Goal: Navigation & Orientation: Find specific page/section

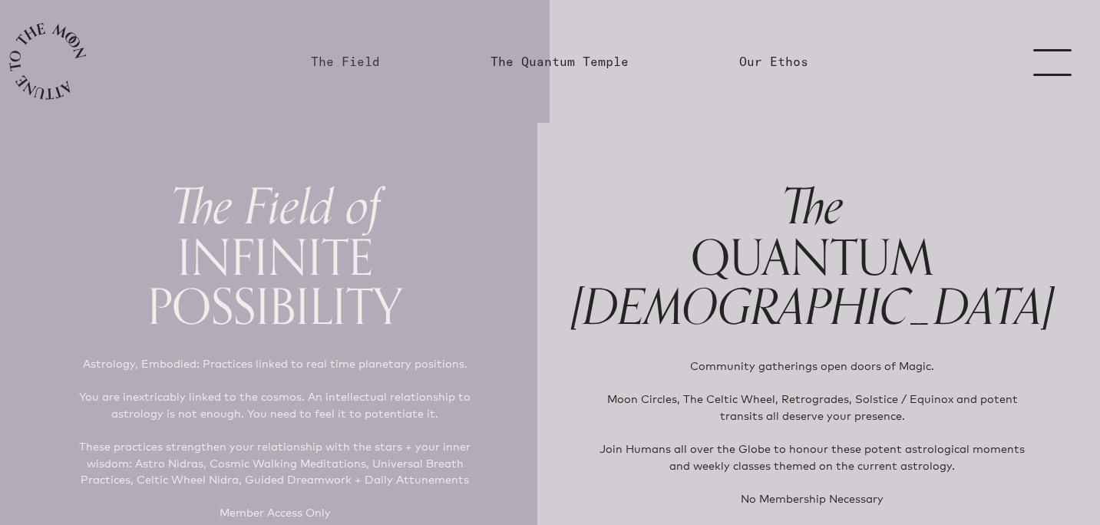
click at [362, 60] on link "The Field" at bounding box center [345, 61] width 69 height 18
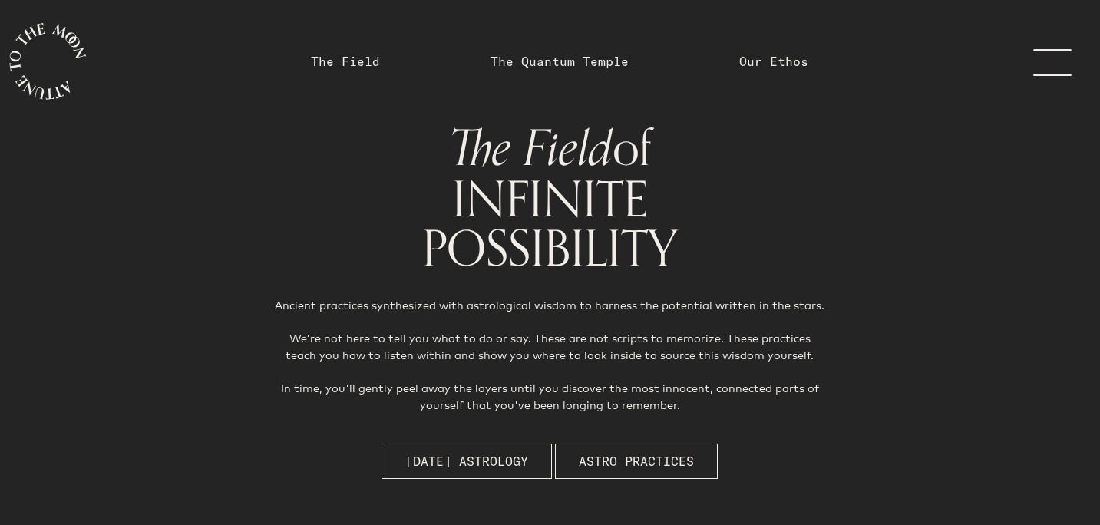
click at [1045, 52] on link "menu" at bounding box center [1061, 61] width 77 height 123
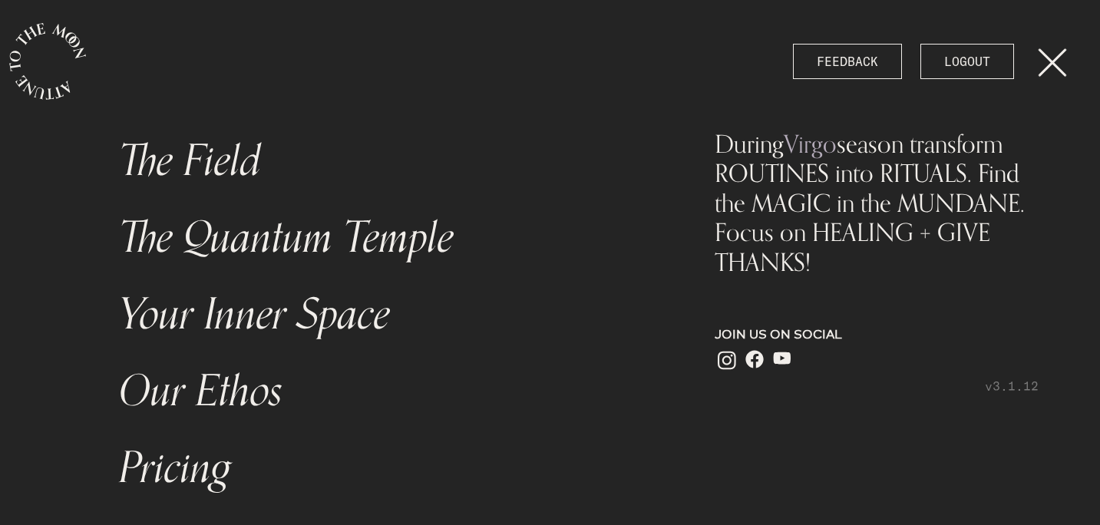
click at [285, 249] on link "The Quantum Temple" at bounding box center [385, 238] width 550 height 77
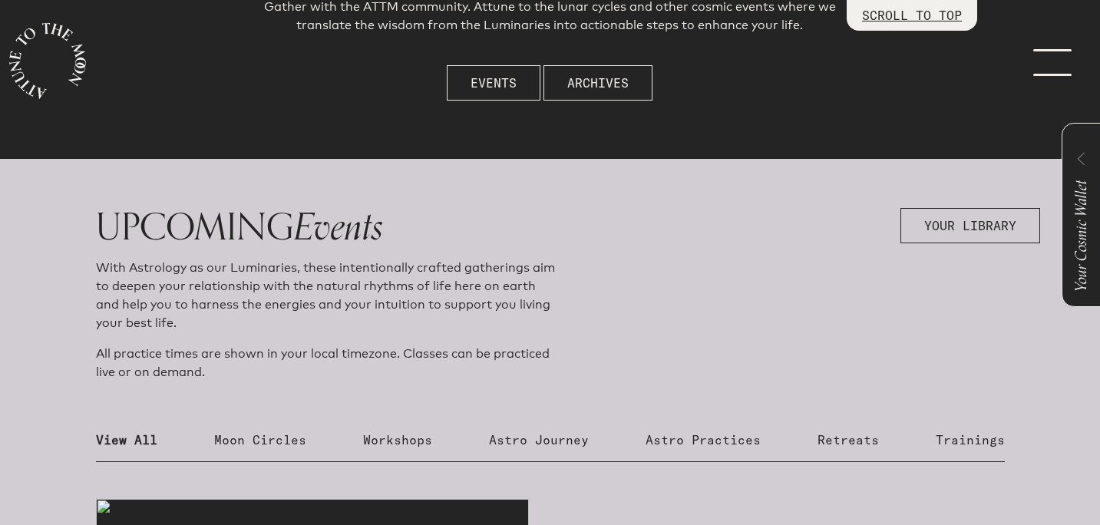
scroll to position [372, 0]
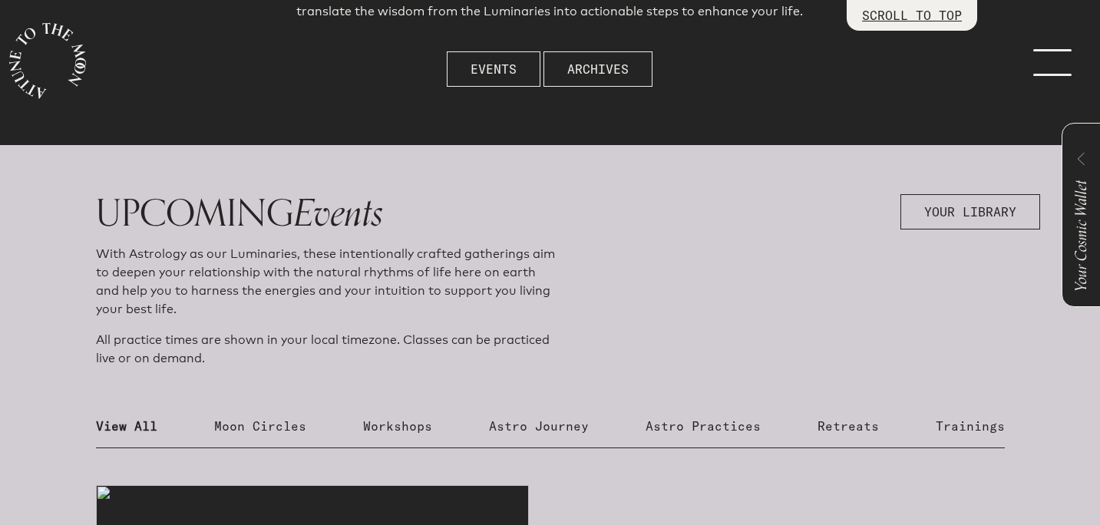
click at [673, 421] on p "Astro Practices" at bounding box center [703, 426] width 115 height 18
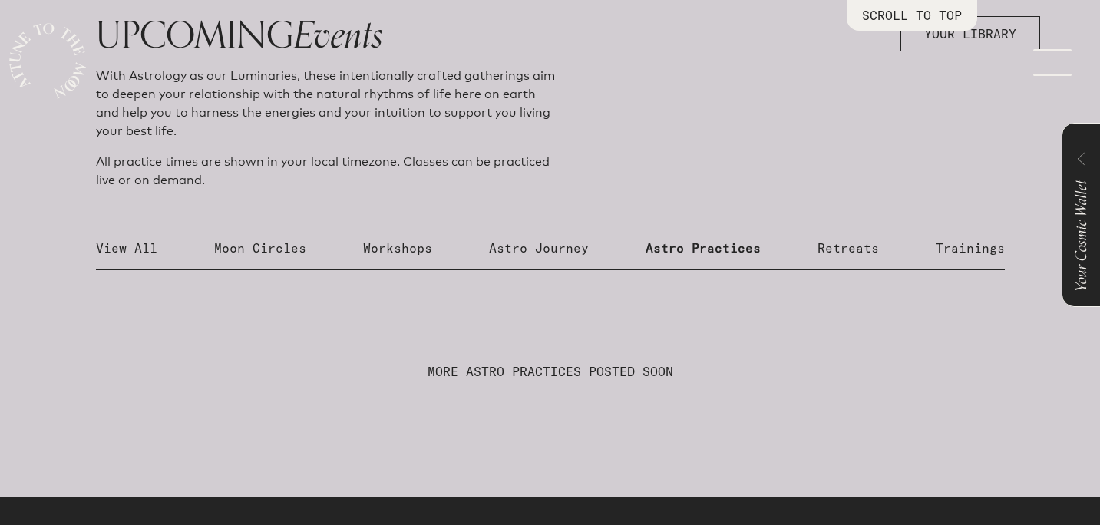
scroll to position [635, 0]
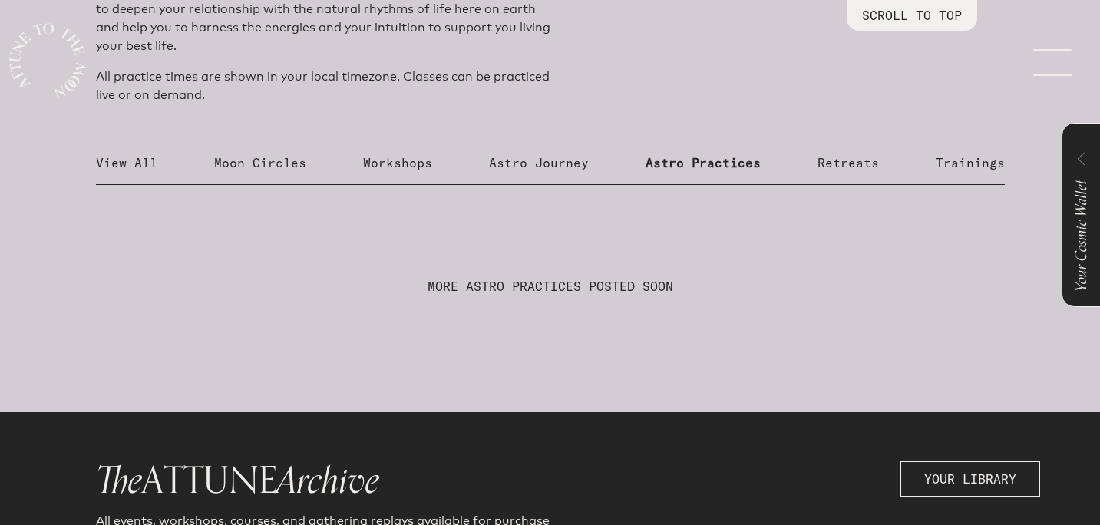
click at [561, 168] on p "Astro Journey" at bounding box center [539, 163] width 100 height 18
click at [400, 170] on p "Workshops" at bounding box center [397, 163] width 69 height 18
click at [275, 159] on p "Moon Circles" at bounding box center [260, 163] width 92 height 18
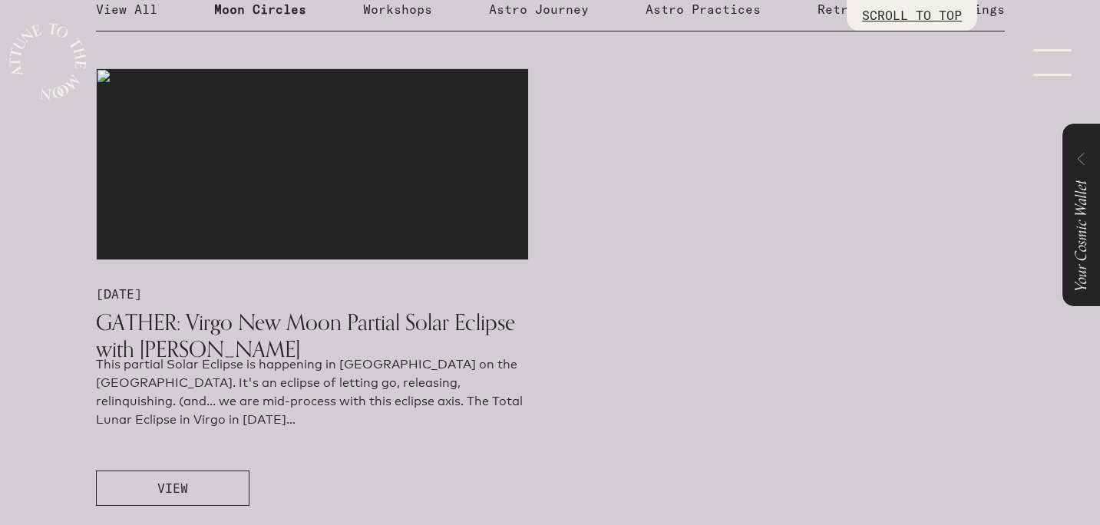
scroll to position [735, 0]
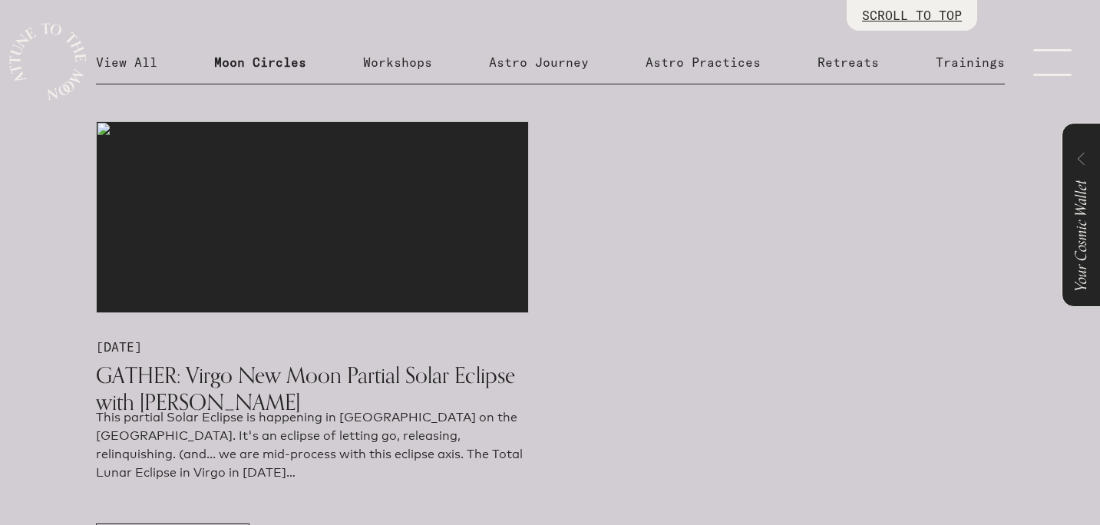
click at [558, 5] on div "UPCOMING Events With Astrology as our Luminaries, these intentionally crafted g…" at bounding box center [551, 205] width 1032 height 750
click at [870, 64] on p "Retreats" at bounding box center [847, 62] width 61 height 18
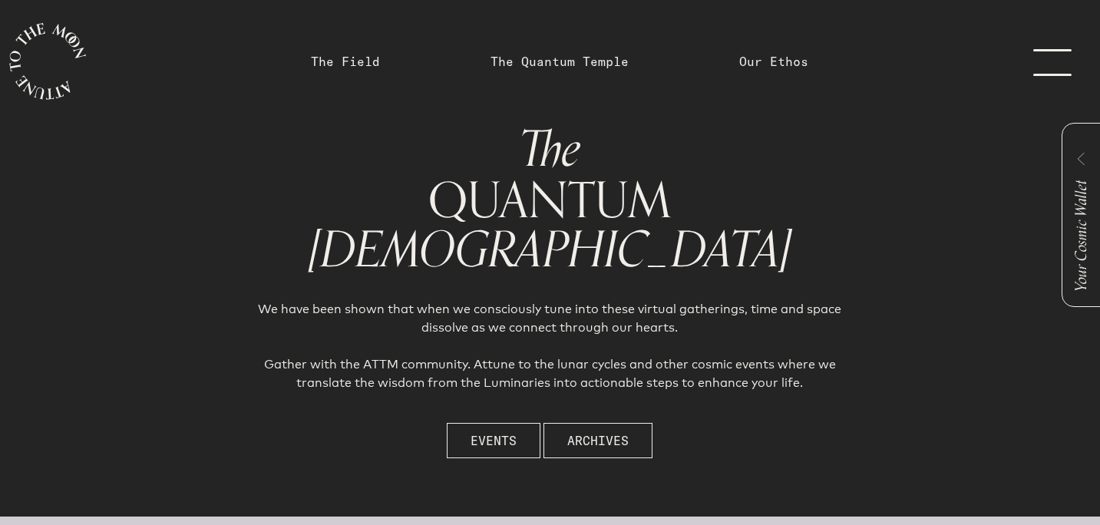
scroll to position [0, 0]
click at [352, 64] on link "The Field" at bounding box center [345, 61] width 69 height 18
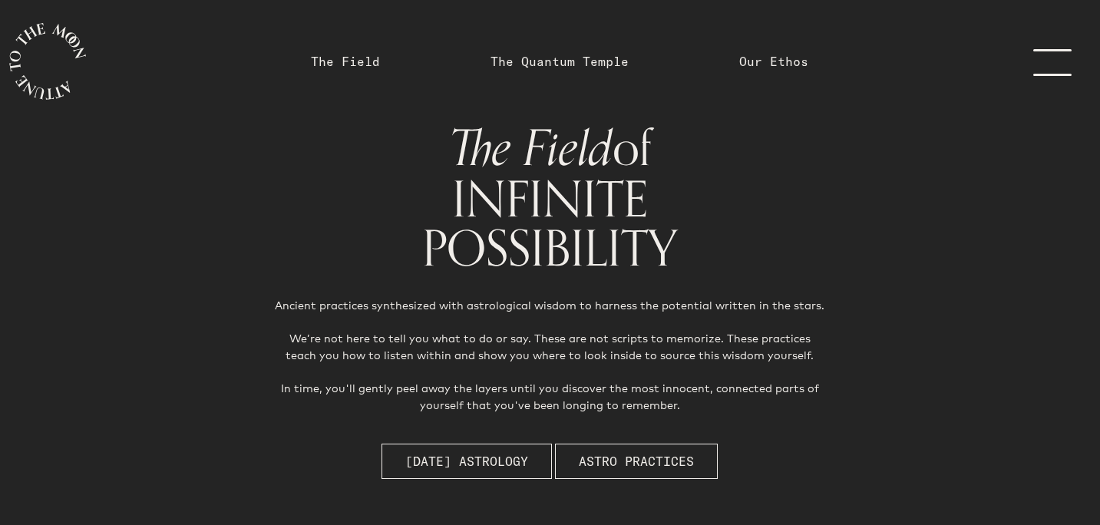
click at [573, 75] on link "The Quantum Temple" at bounding box center [559, 61] width 157 height 123
click at [745, 59] on link "Our Ethos" at bounding box center [773, 61] width 69 height 18
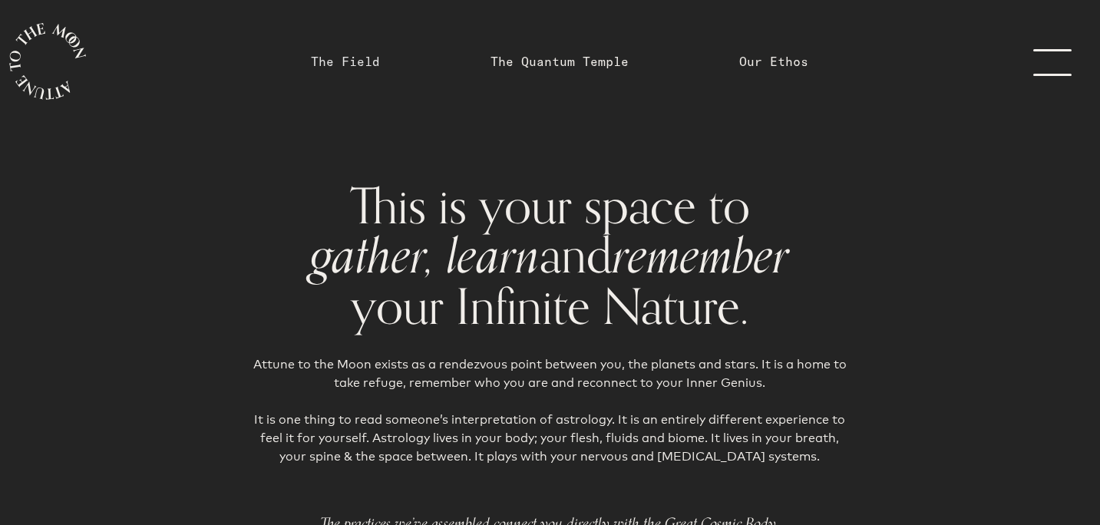
click at [319, 58] on link "The Field" at bounding box center [345, 61] width 69 height 18
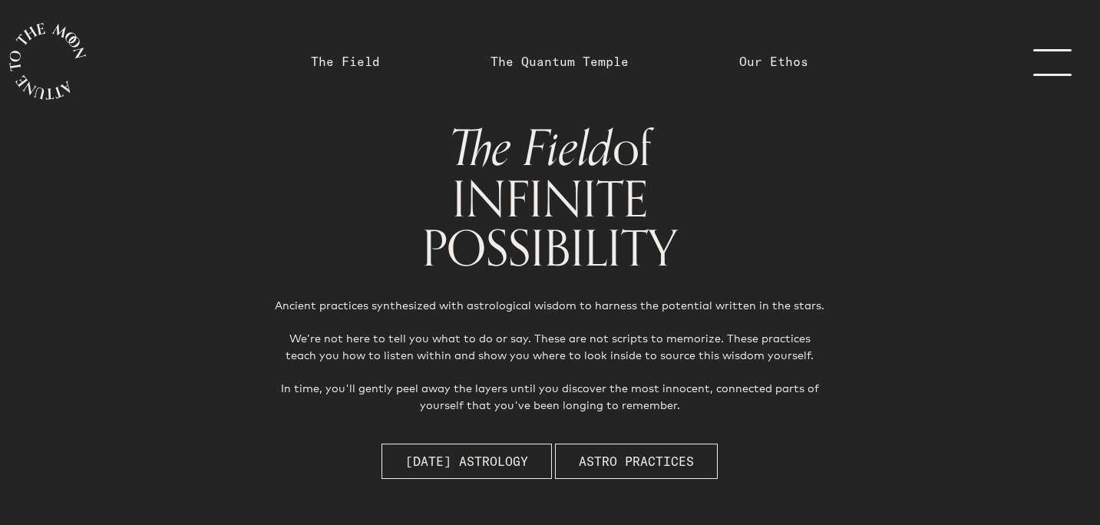
click at [1039, 72] on link "menu" at bounding box center [1061, 61] width 77 height 123
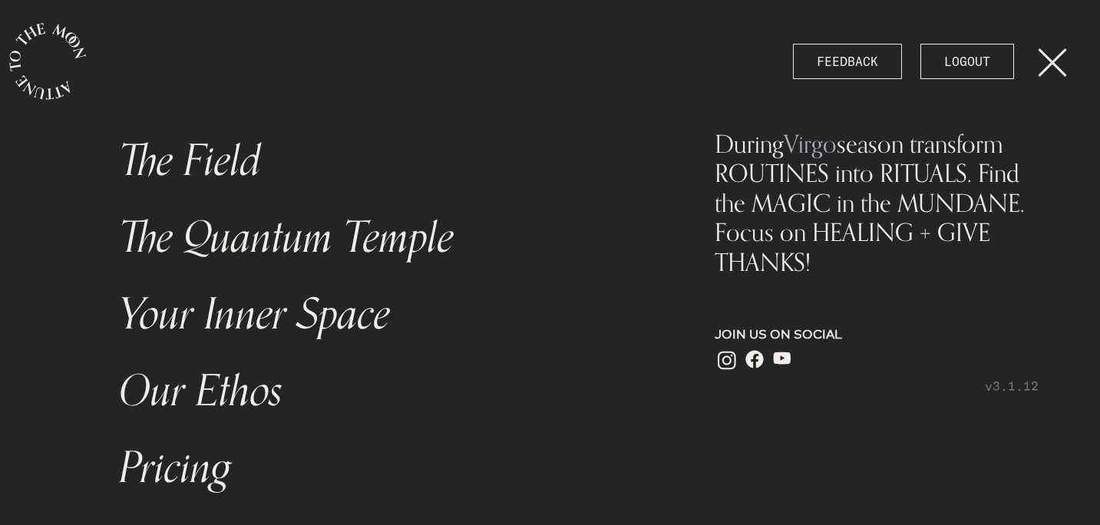
click at [209, 303] on link "Your Inner Space" at bounding box center [385, 314] width 550 height 77
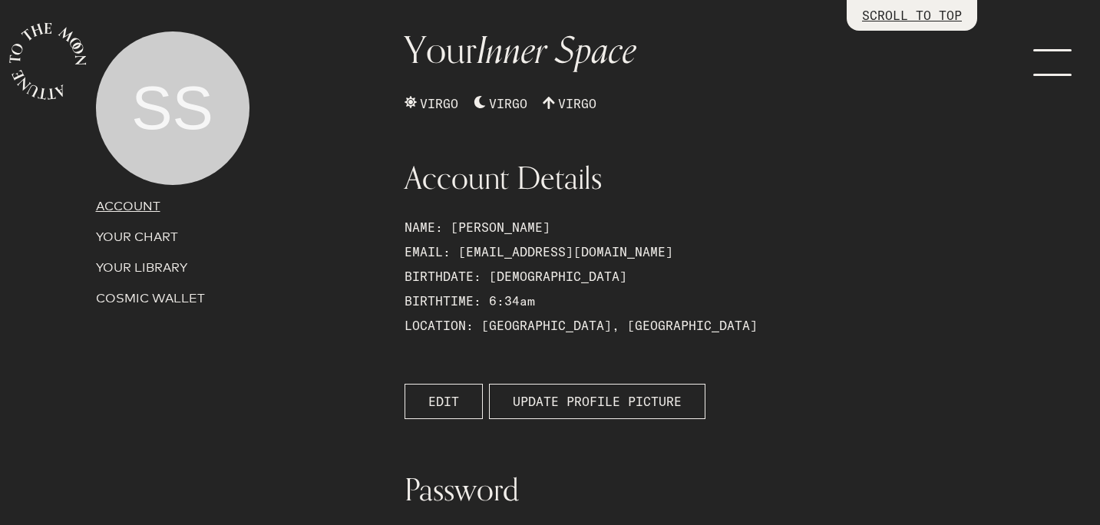
scroll to position [70, 0]
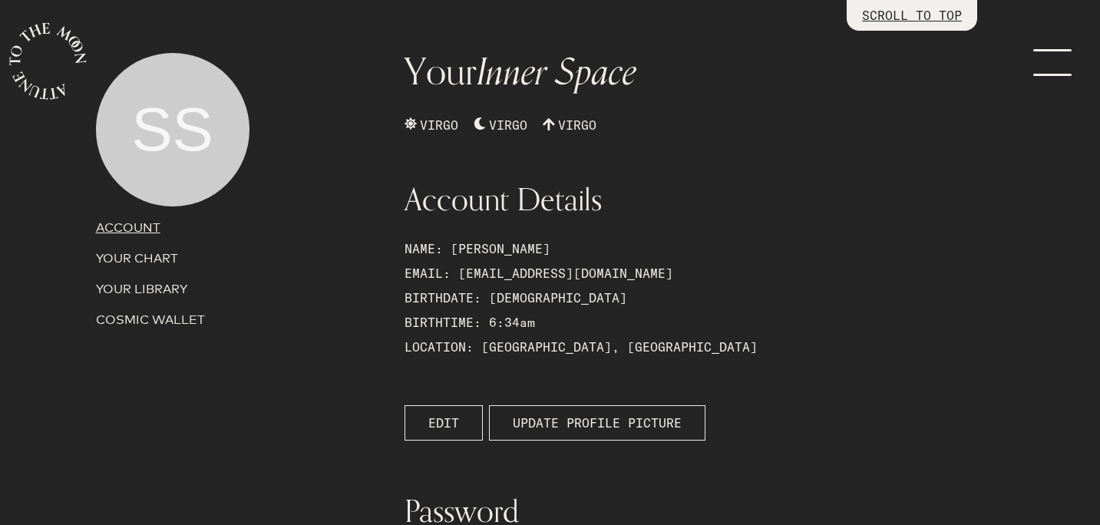
click at [141, 257] on p "YOUR CHART" at bounding box center [241, 258] width 291 height 18
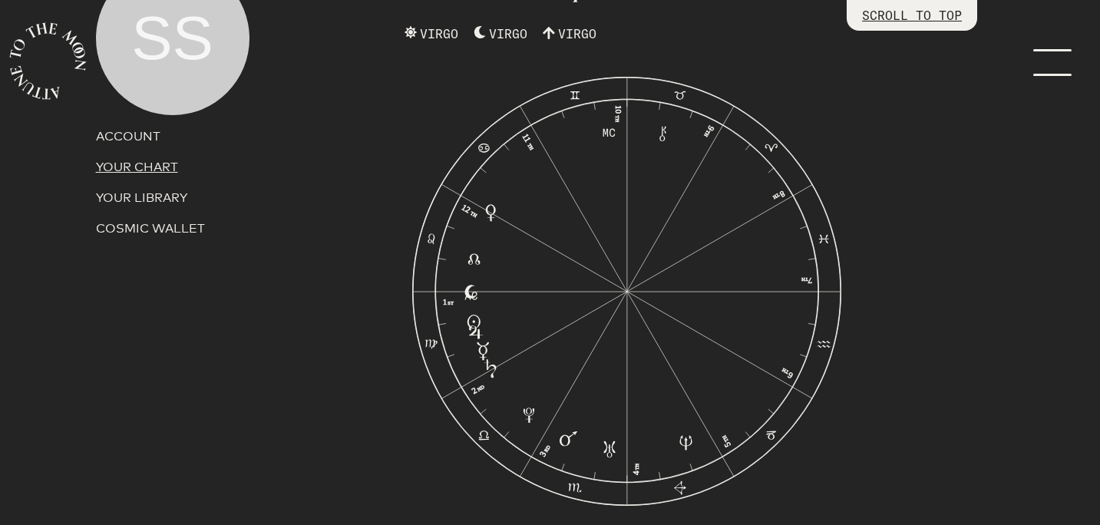
scroll to position [164, 0]
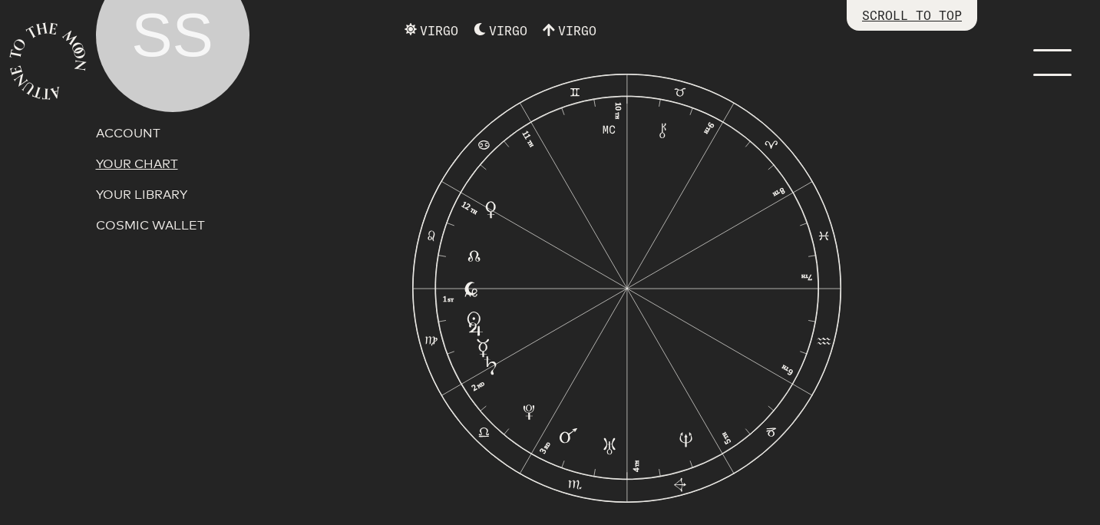
click at [137, 195] on p "YOUR LIBRARY" at bounding box center [241, 195] width 291 height 18
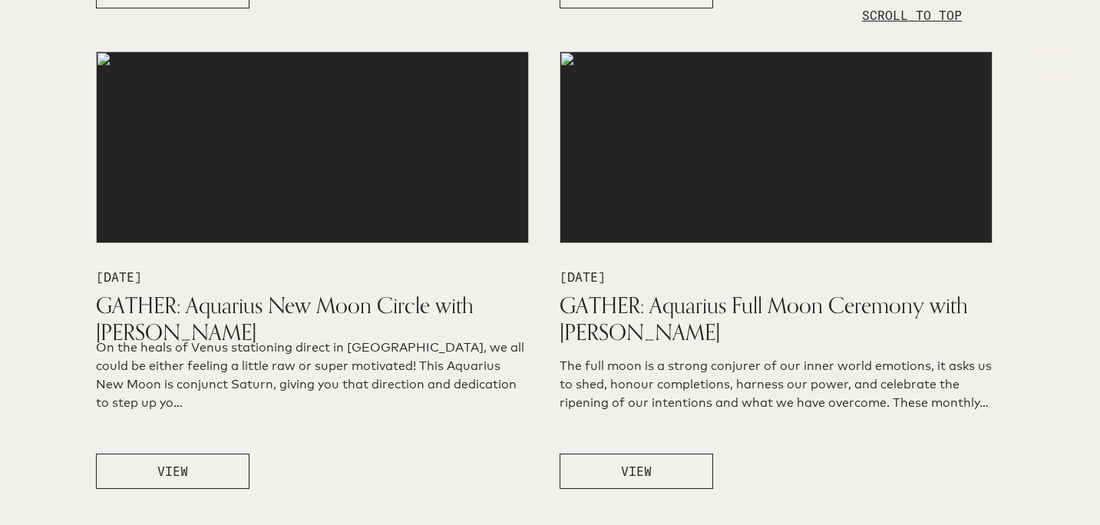
scroll to position [8240, 0]
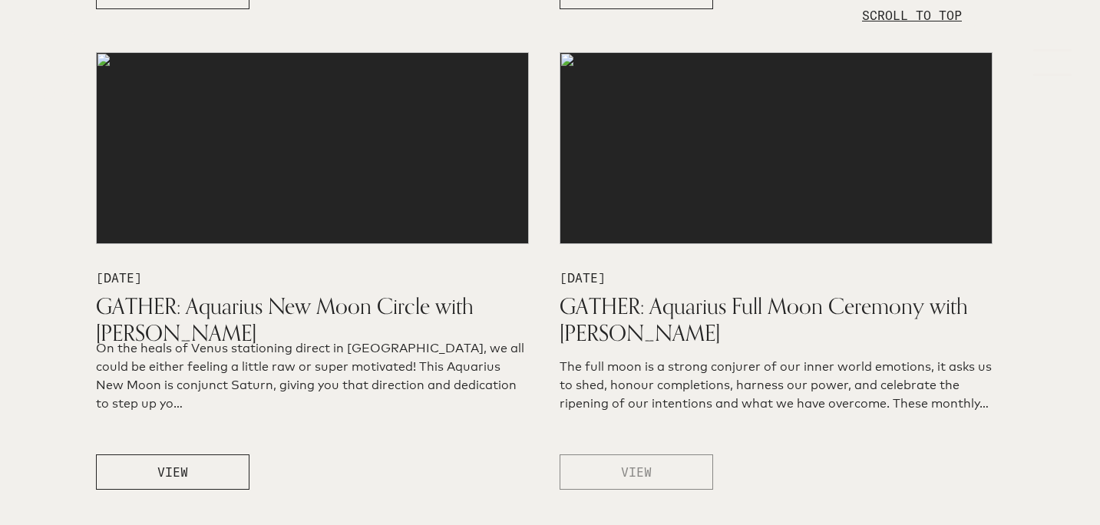
click at [646, 487] on button "VIEW" at bounding box center [637, 471] width 154 height 35
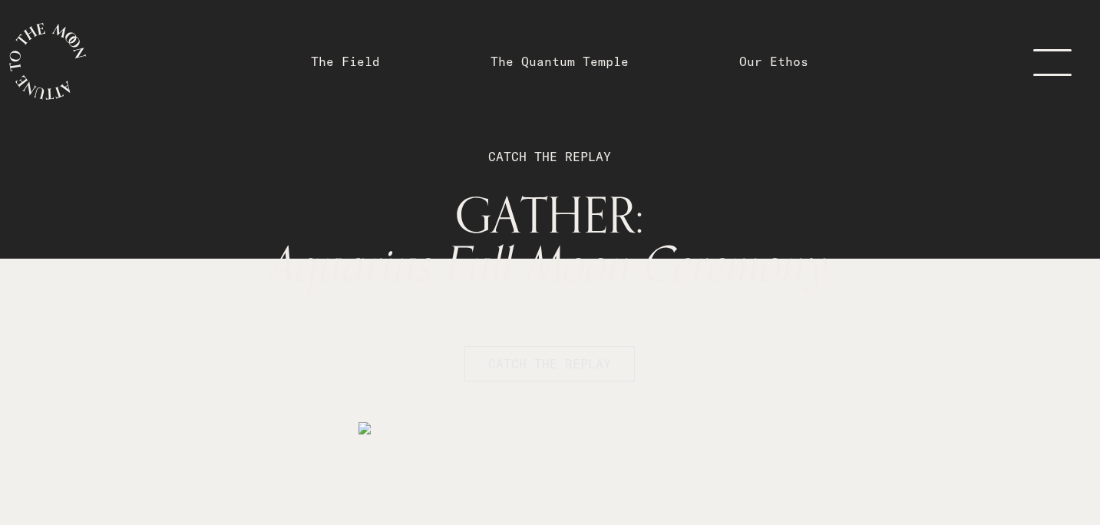
click at [565, 371] on span "CATCH THE REPLAY" at bounding box center [549, 364] width 123 height 18
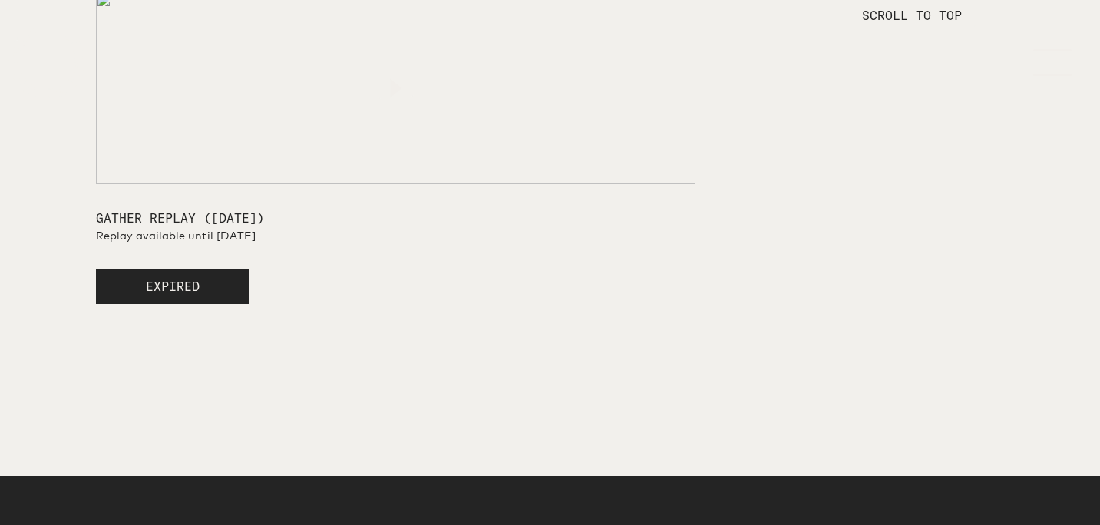
scroll to position [1955, 0]
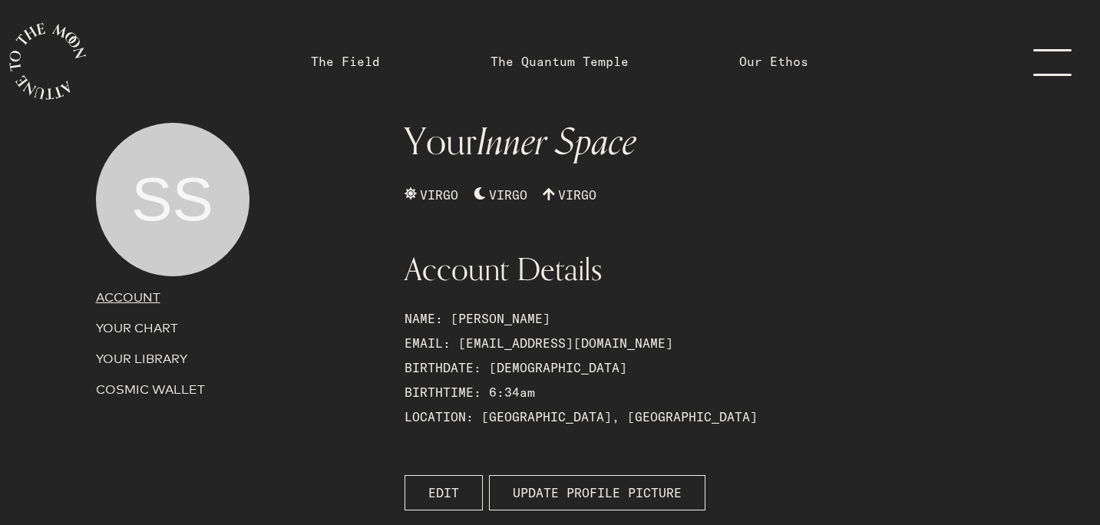
click at [143, 391] on p "COSMIC WALLET" at bounding box center [241, 390] width 291 height 18
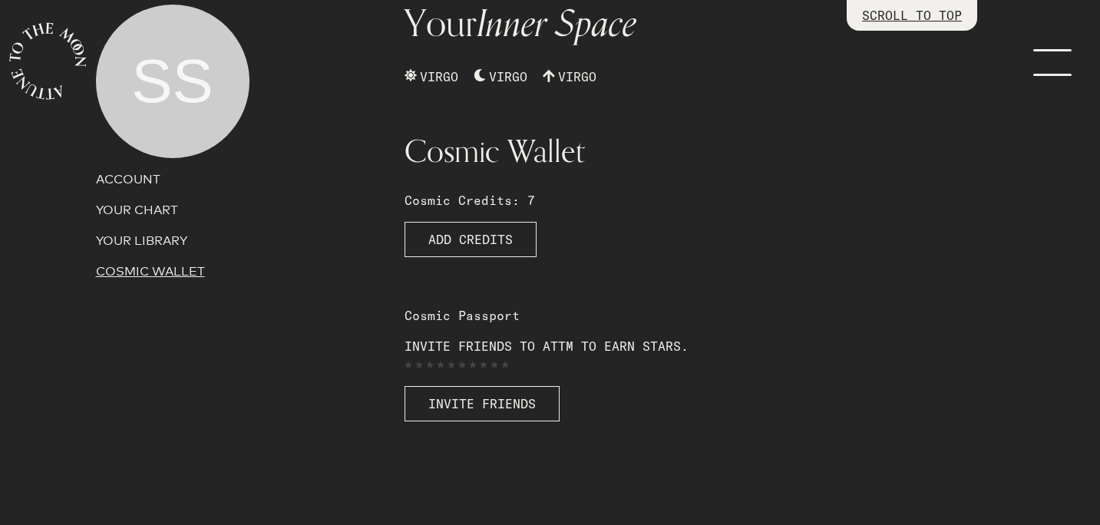
scroll to position [119, 0]
click at [480, 404] on span "INVITE FRIENDS" at bounding box center [481, 403] width 107 height 18
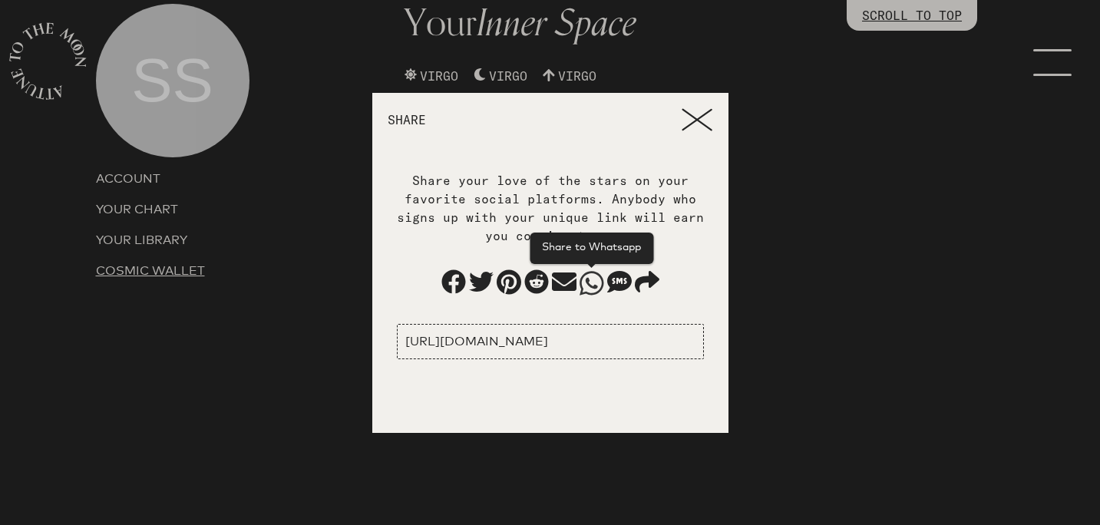
click at [587, 291] on span at bounding box center [592, 281] width 25 height 25
